Goal: Transaction & Acquisition: Purchase product/service

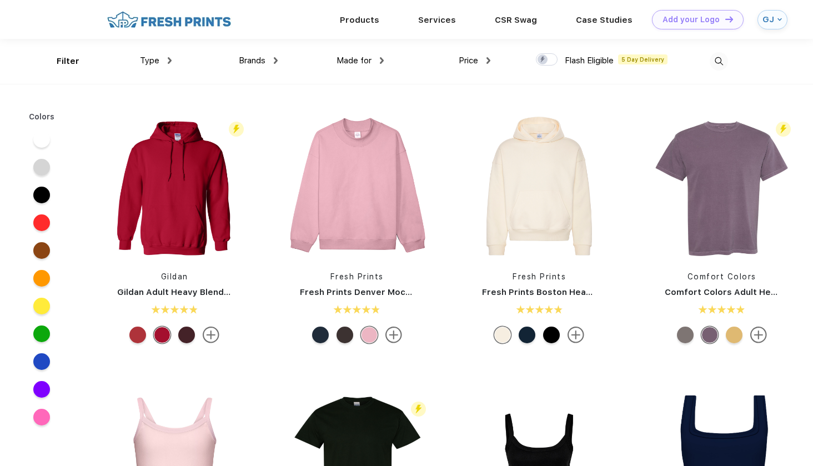
click at [172, 24] on img at bounding box center [169, 19] width 131 height 19
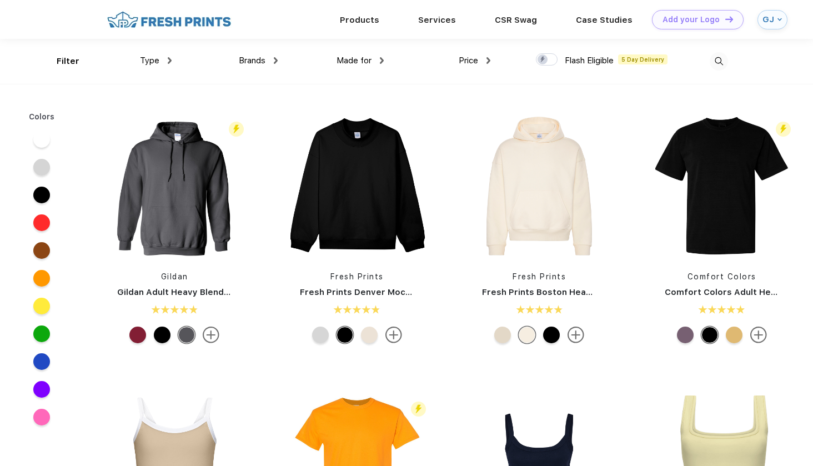
scroll to position [1, 0]
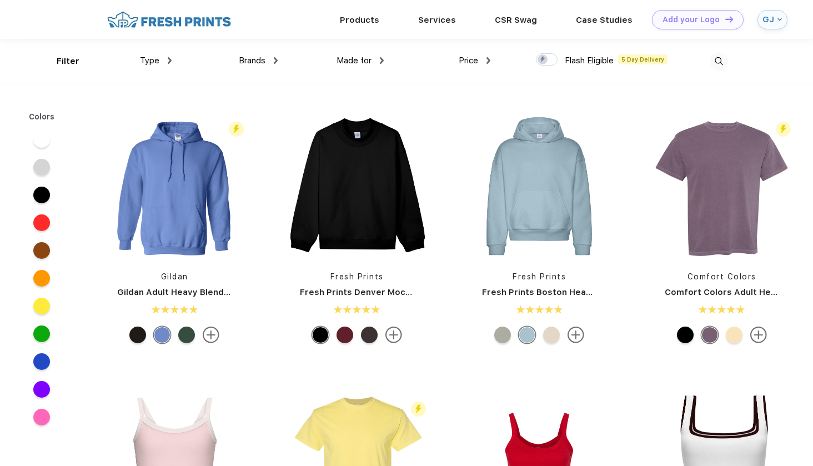
scroll to position [1, 0]
click at [352, 193] on img at bounding box center [357, 186] width 148 height 148
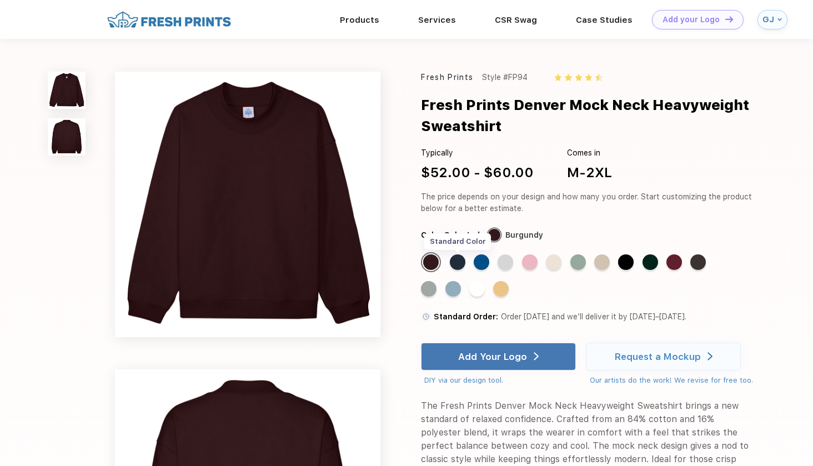
click at [459, 260] on div "Standard Color" at bounding box center [458, 262] width 16 height 16
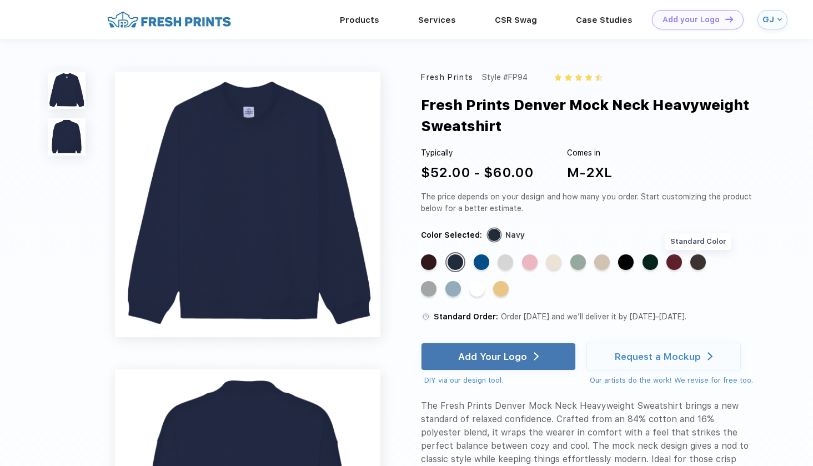
click at [699, 263] on div "Standard Color" at bounding box center [698, 262] width 16 height 16
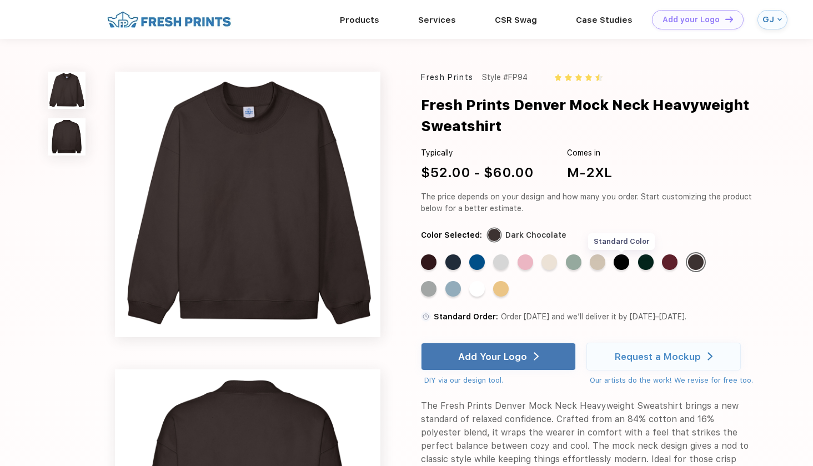
click at [625, 261] on div "Standard Color" at bounding box center [622, 262] width 16 height 16
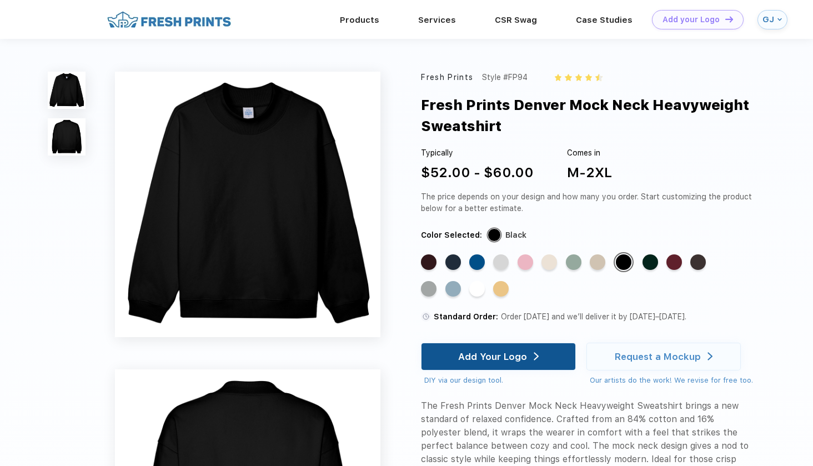
click at [511, 358] on div "Add Your Logo" at bounding box center [492, 356] width 69 height 11
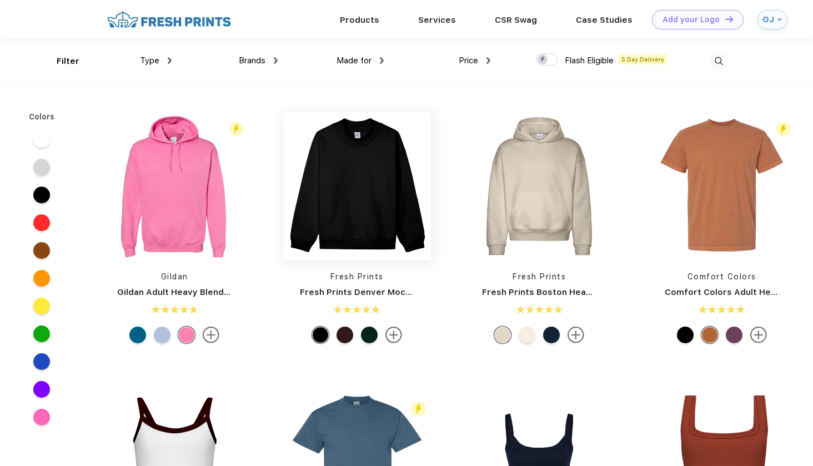
click at [344, 173] on img at bounding box center [357, 186] width 148 height 148
